Goal: Task Accomplishment & Management: Manage account settings

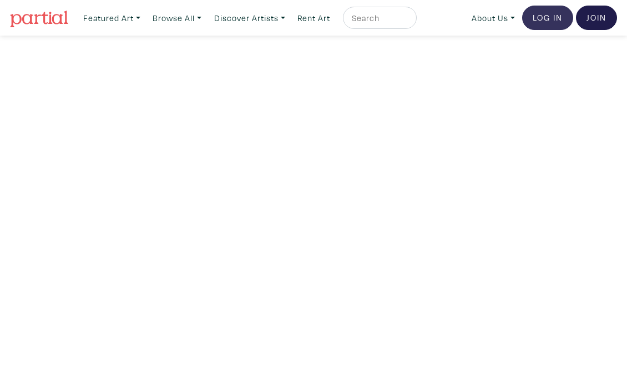
click at [562, 16] on link "Log In" at bounding box center [547, 18] width 51 height 24
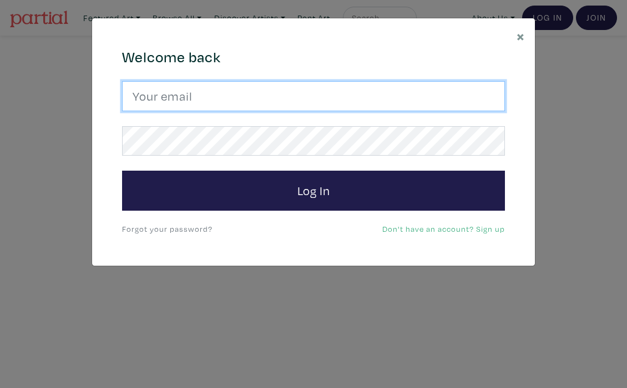
type input "dalycherie@gmail.com"
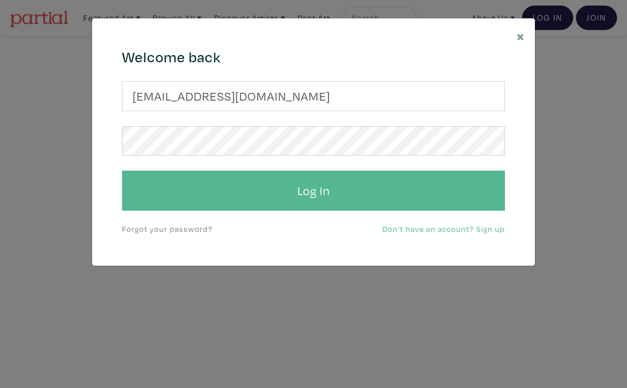
click at [250, 193] on button "Log In" at bounding box center [313, 190] width 383 height 40
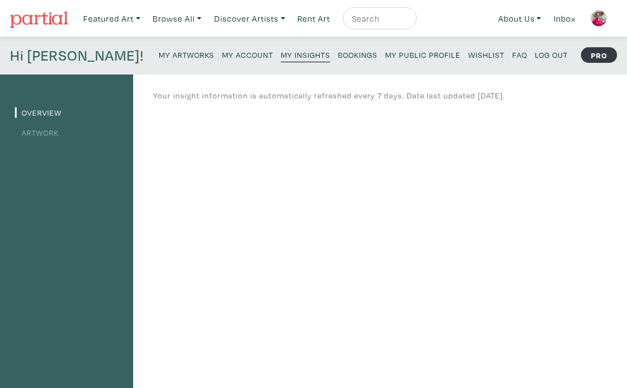
click at [49, 134] on link "Artwork" at bounding box center [37, 132] width 44 height 11
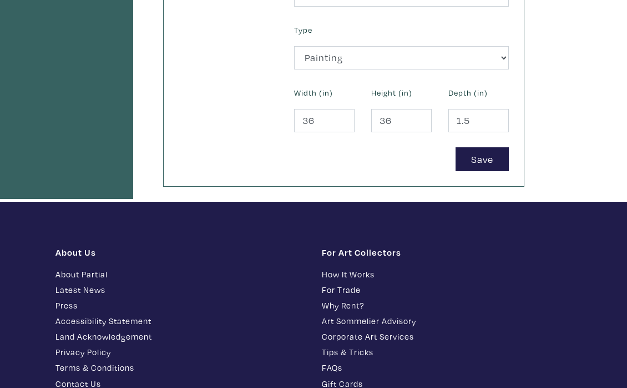
scroll to position [551, 0]
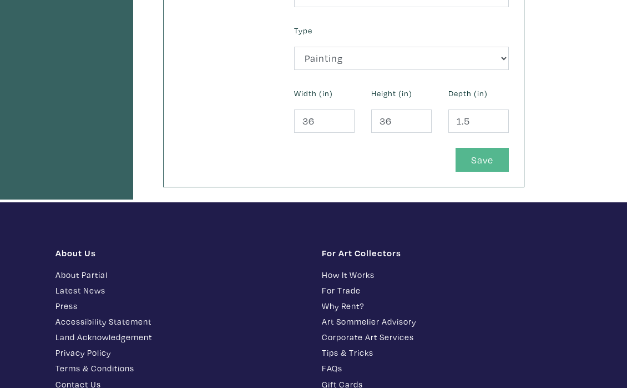
click at [476, 156] on button "Save" at bounding box center [482, 160] width 53 height 24
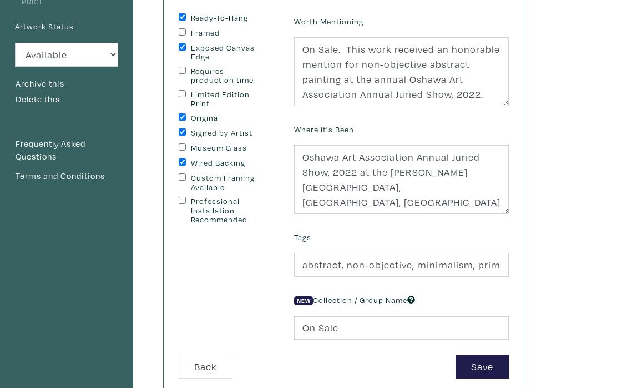
scroll to position [143, 0]
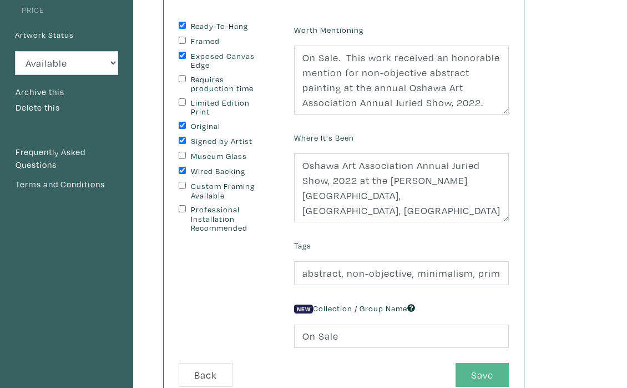
click at [492, 370] on button "Save" at bounding box center [482, 375] width 53 height 24
